Goal: Information Seeking & Learning: Learn about a topic

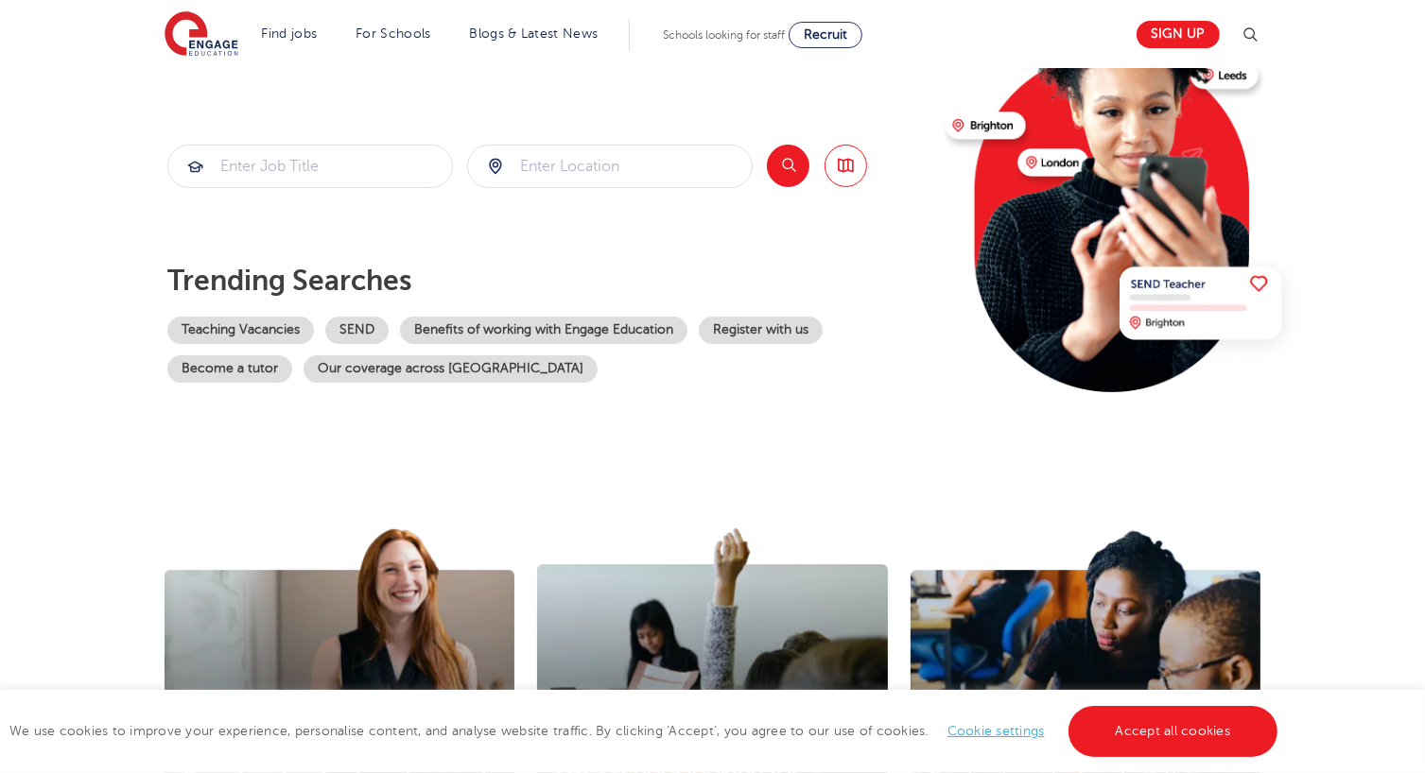
scroll to position [217, 0]
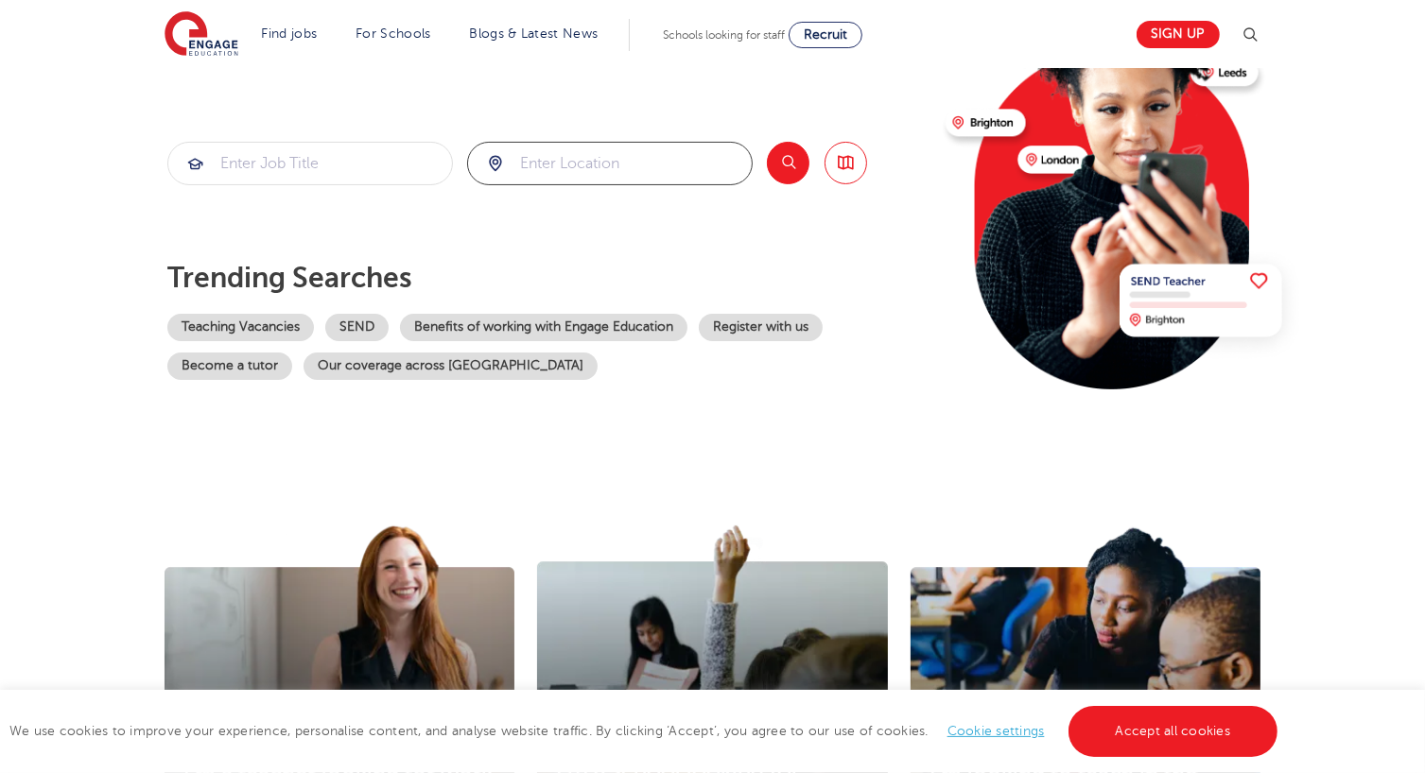
click at [584, 160] on input "search" at bounding box center [610, 164] width 284 height 42
type input "[GEOGRAPHIC_DATA]"
click at [244, 163] on input "search" at bounding box center [310, 164] width 284 height 42
type input "teacher [PERSON_NAME]"
click button "Submit" at bounding box center [0, 0] width 0 height 0
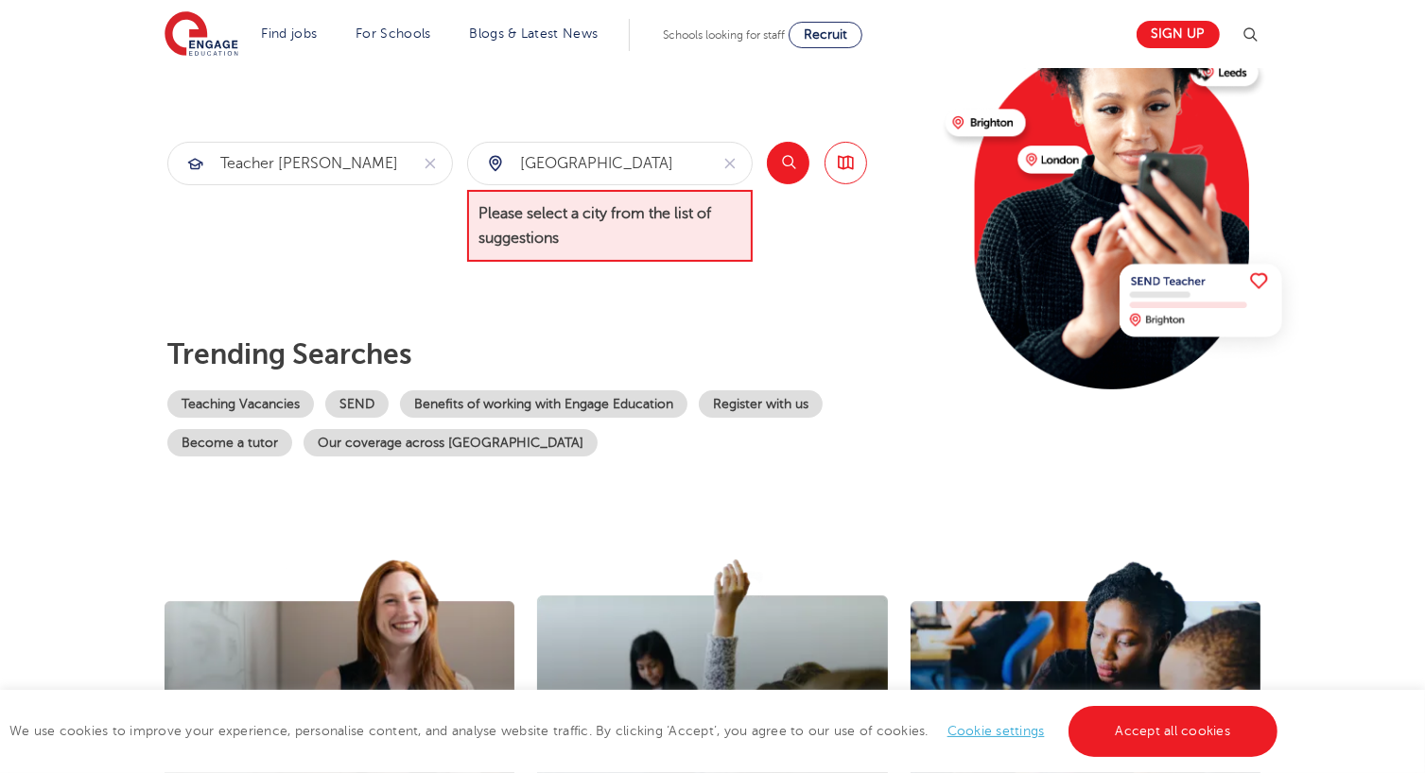
click at [497, 159] on div "[GEOGRAPHIC_DATA]" at bounding box center [588, 164] width 240 height 42
click at [575, 157] on input "[GEOGRAPHIC_DATA]" at bounding box center [588, 164] width 240 height 42
type input "Oxford [GEOGRAPHIC_DATA]"
click at [786, 174] on button "Search" at bounding box center [788, 163] width 43 height 43
click at [850, 156] on link "Browse all Jobs" at bounding box center [845, 163] width 43 height 43
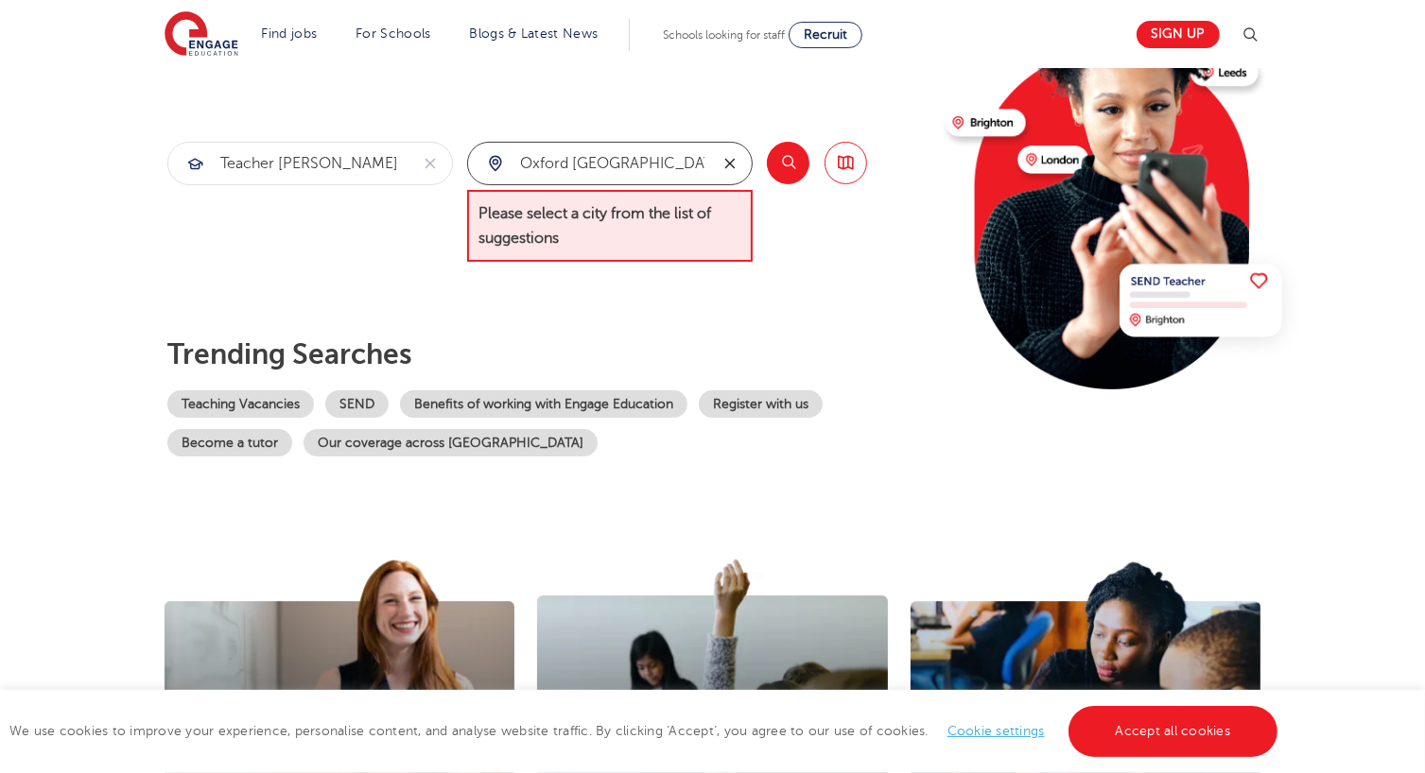
click at [730, 165] on icon "reset" at bounding box center [729, 163] width 19 height 17
click at [658, 220] on li "[GEOGRAPHIC_DATA]" at bounding box center [610, 218] width 270 height 38
type input "[GEOGRAPHIC_DATA]"
click at [785, 165] on button "Search" at bounding box center [788, 163] width 43 height 43
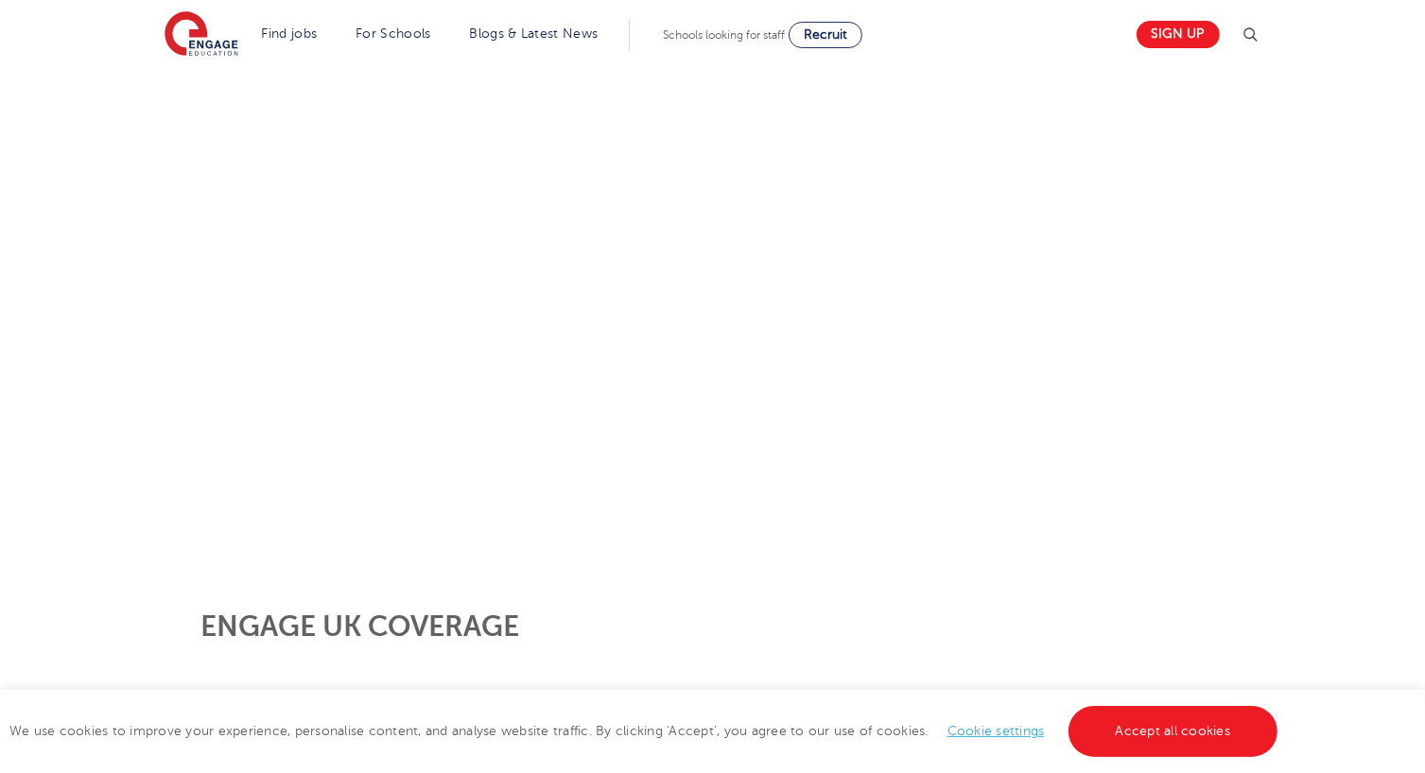
scroll to position [323, 0]
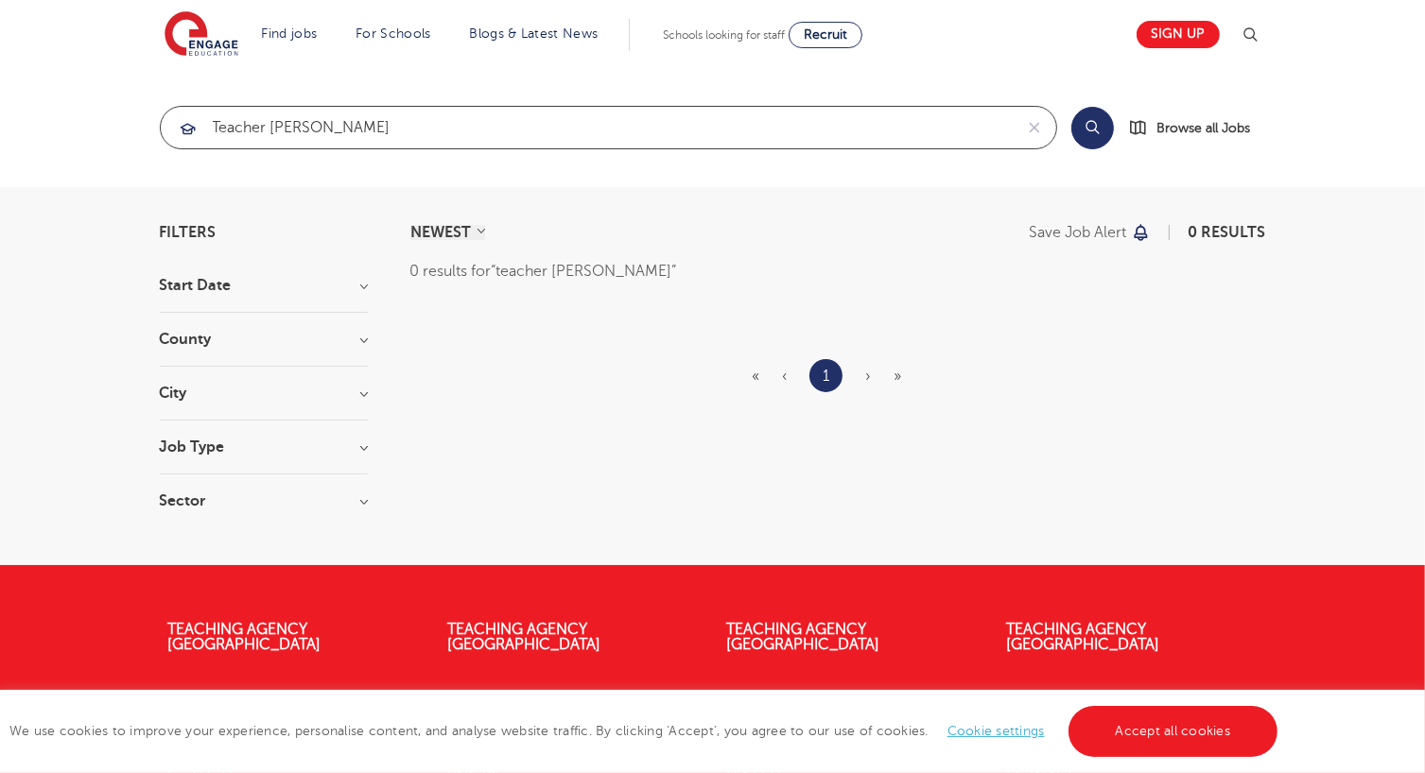
click at [337, 123] on input "teacher [PERSON_NAME]" at bounding box center [587, 128] width 852 height 42
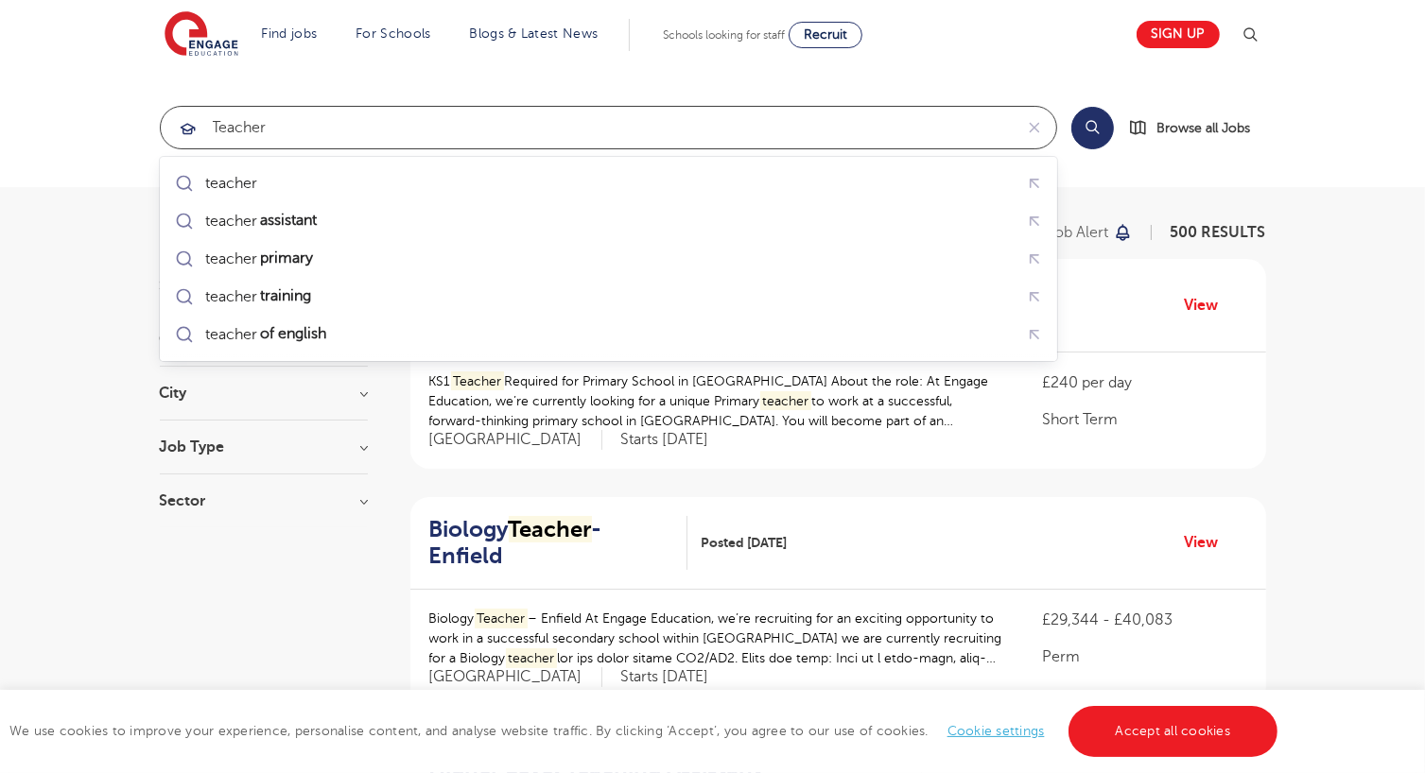
click button "Submit" at bounding box center [0, 0] width 0 height 0
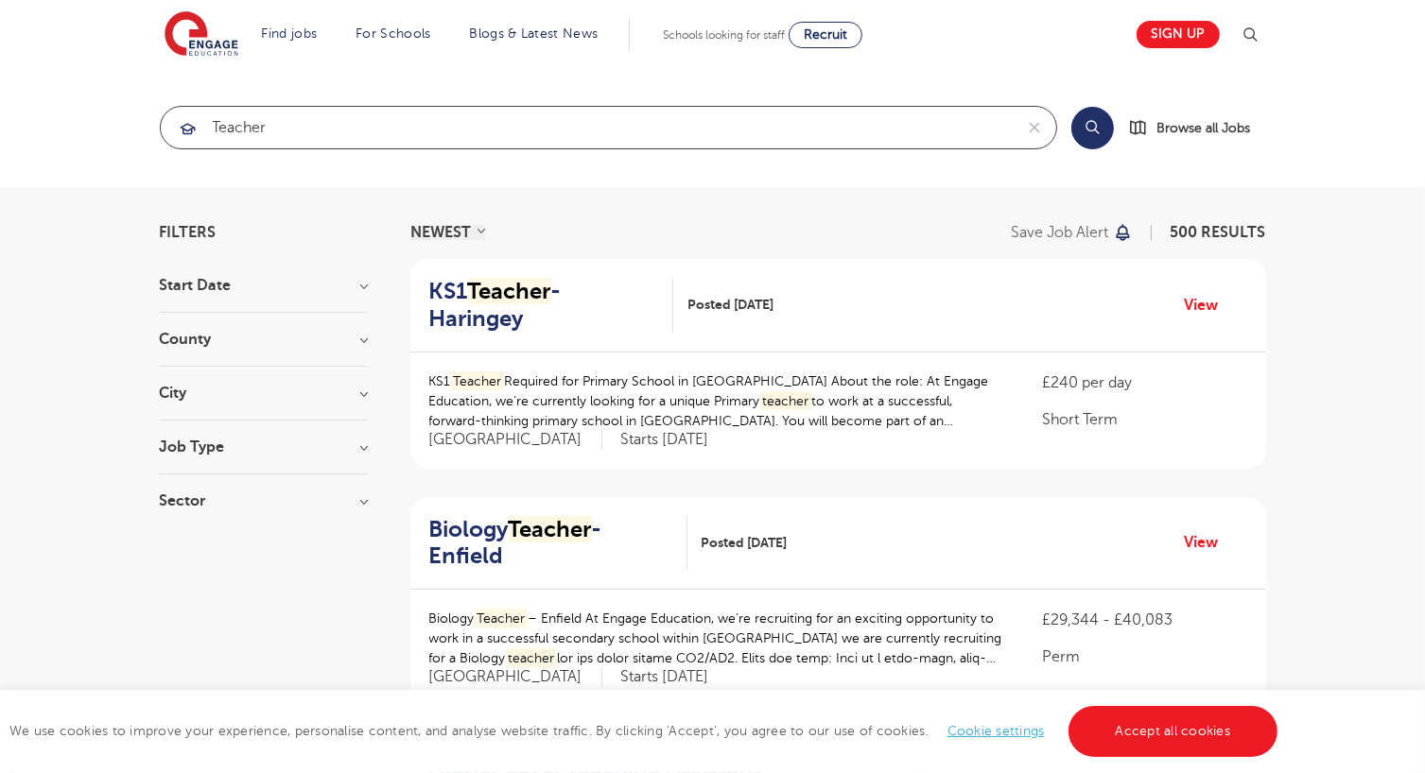
click at [348, 120] on input "teacher" at bounding box center [587, 128] width 852 height 42
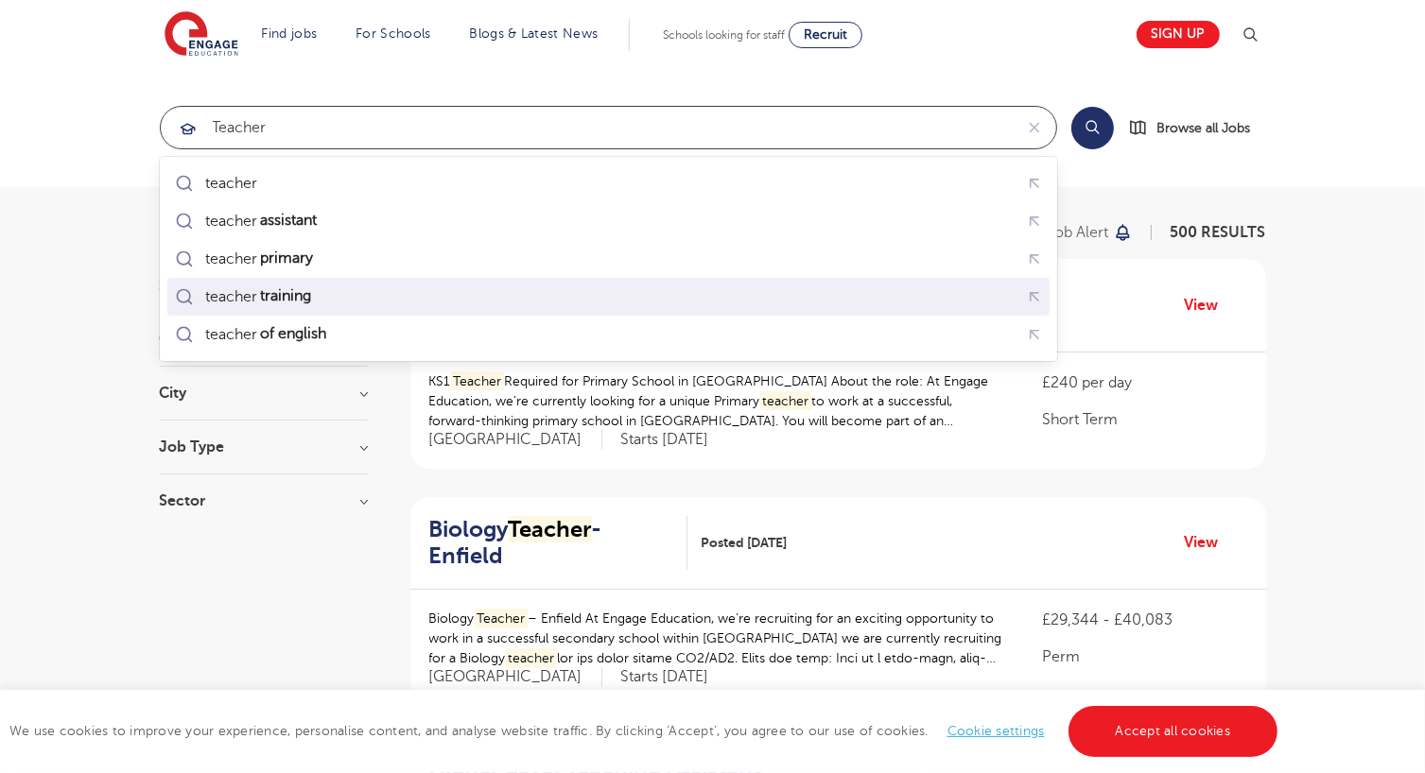
click at [265, 287] on mark "training" at bounding box center [285, 296] width 57 height 23
type input "teacher training"
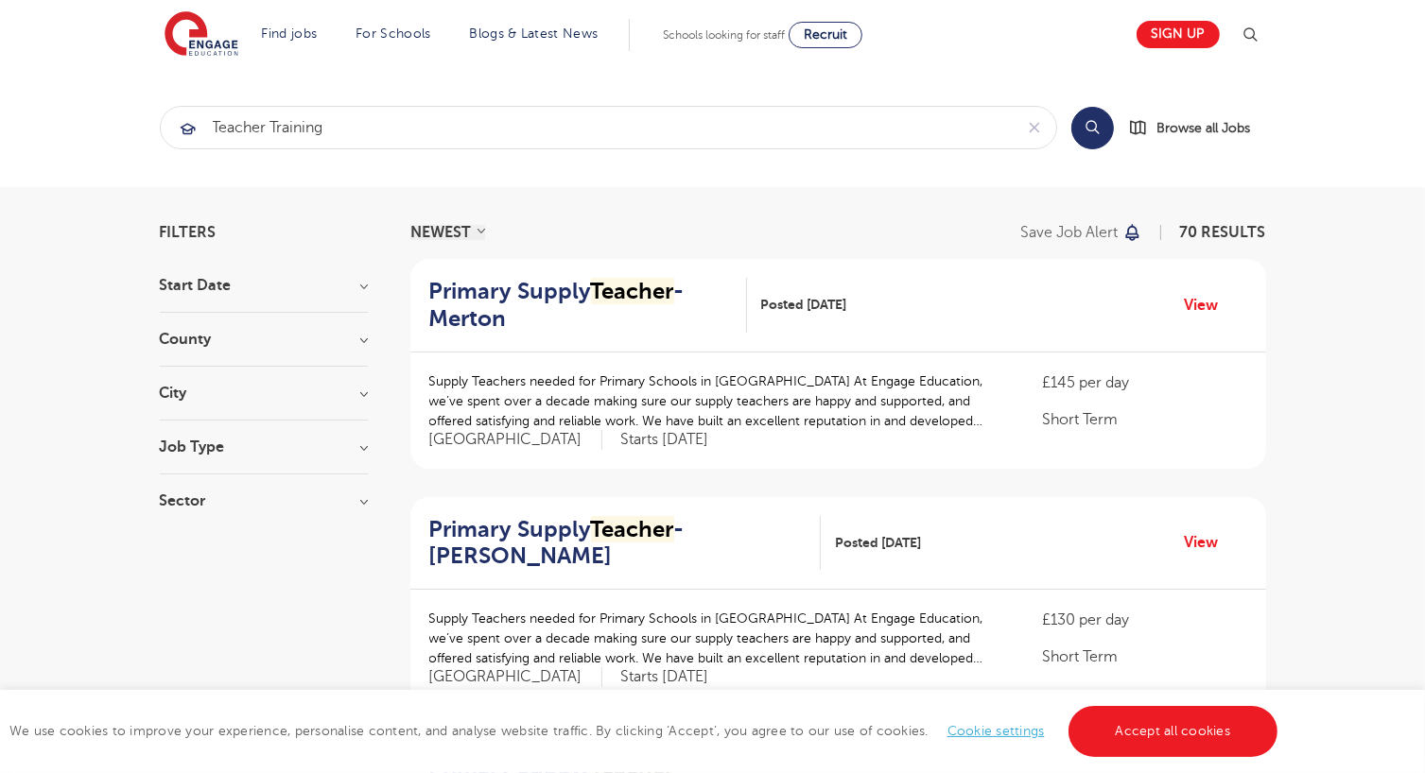
click at [356, 390] on h3 "City" at bounding box center [264, 393] width 208 height 15
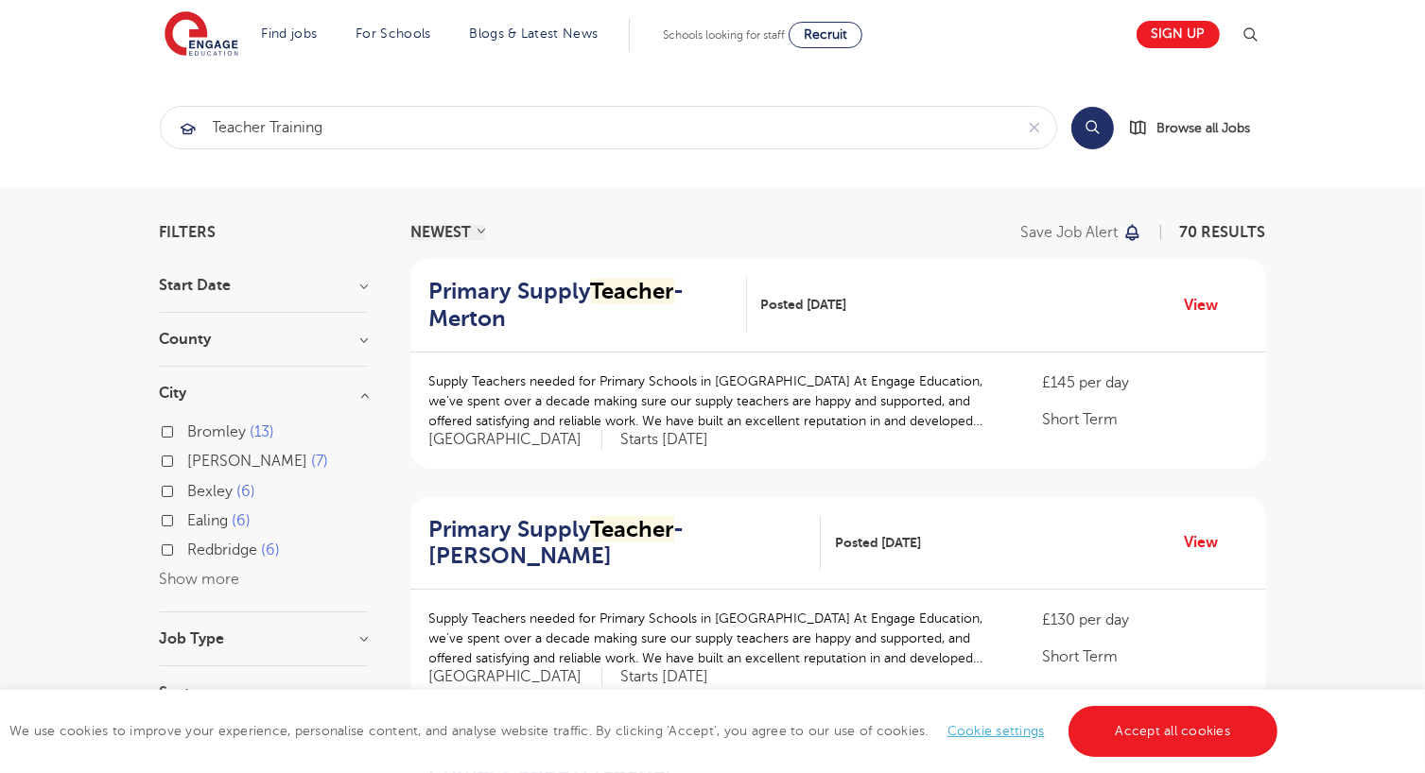
click at [183, 580] on button "Show more" at bounding box center [200, 579] width 80 height 17
